Goal: Task Accomplishment & Management: Complete application form

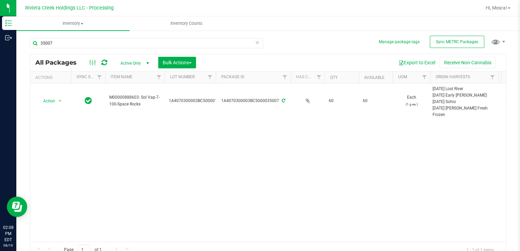
click at [276, 159] on div "Action Action Create package Edit attributes Global inventory Locate package Pa…" at bounding box center [267, 162] width 475 height 158
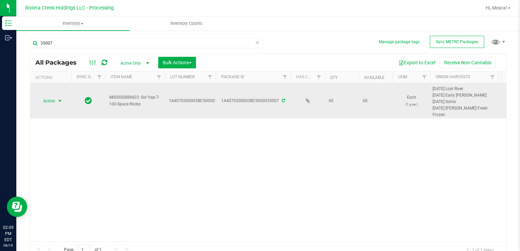
click at [45, 101] on span "Action" at bounding box center [46, 101] width 18 height 10
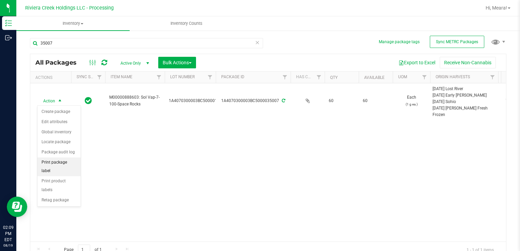
click at [47, 162] on li "Print package label" at bounding box center [58, 166] width 43 height 19
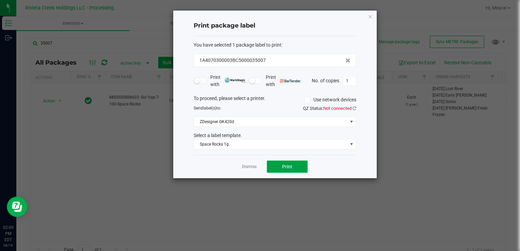
click at [275, 166] on button "Print" at bounding box center [287, 167] width 41 height 12
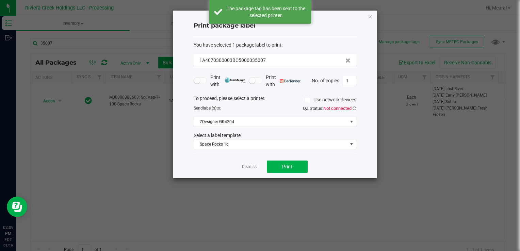
click at [245, 165] on link "Dismiss" at bounding box center [249, 167] width 15 height 6
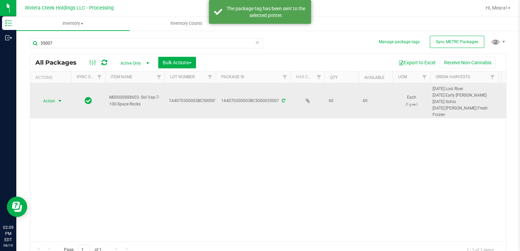
click at [45, 101] on span "Action" at bounding box center [46, 101] width 18 height 10
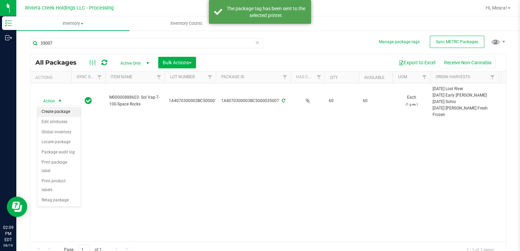
click at [52, 110] on li "Create package" at bounding box center [58, 112] width 43 height 10
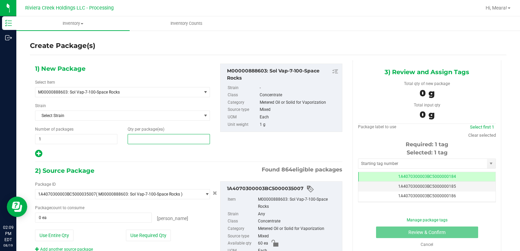
click at [171, 136] on span at bounding box center [169, 139] width 82 height 10
type input "20"
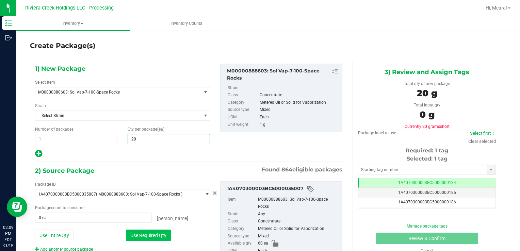
type input "20"
click at [129, 231] on button "Use Required Qty" at bounding box center [148, 236] width 45 height 12
type input "20 ea"
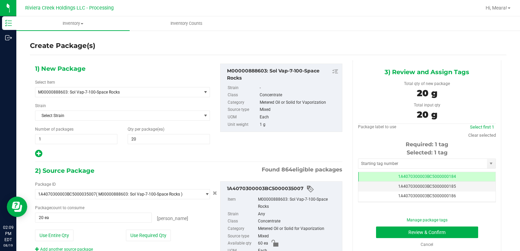
click at [372, 169] on div "Selected: 1 tag Tag 1A4070300003BC5000000184 1A4070300003BC5000000185 1A4070300…" at bounding box center [427, 176] width 138 height 54
click at [370, 164] on input "text" at bounding box center [422, 164] width 129 height 10
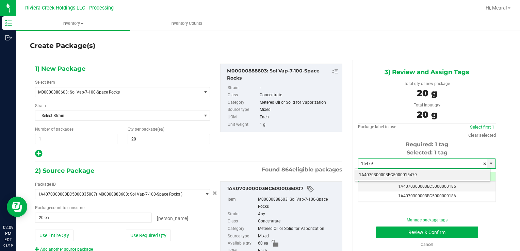
click at [374, 175] on li "1A4070300003BC5000015479" at bounding box center [422, 175] width 135 height 10
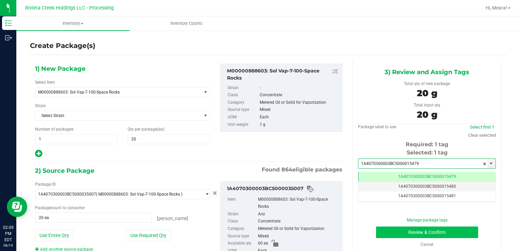
type input "1A4070300003BC5000015479"
click at [390, 232] on button "Review & Confirm" at bounding box center [427, 232] width 102 height 12
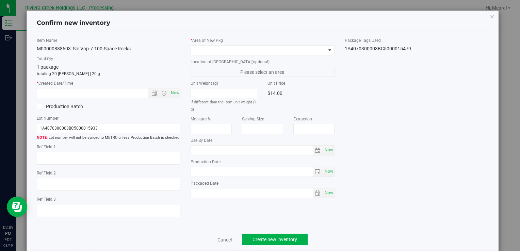
type input "[DATE]"
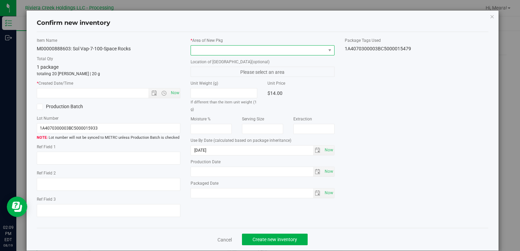
click at [285, 48] on span at bounding box center [258, 51] width 134 height 10
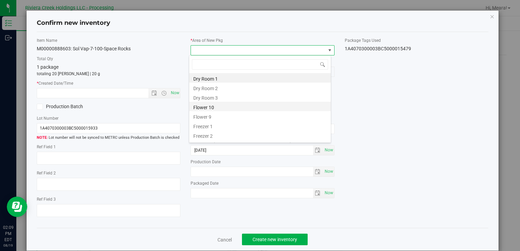
click at [211, 109] on li "Flower 10" at bounding box center [259, 107] width 141 height 10
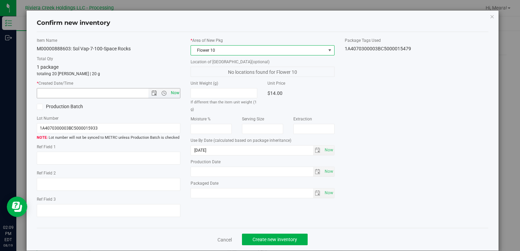
click at [175, 92] on span "Now" at bounding box center [175, 93] width 12 height 10
type input "[DATE] 2:09 PM"
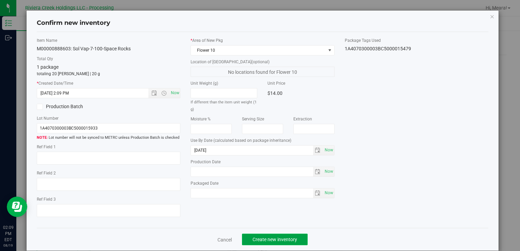
click at [283, 240] on span "Create new inventory" at bounding box center [274, 239] width 45 height 5
